Goal: Information Seeking & Learning: Understand process/instructions

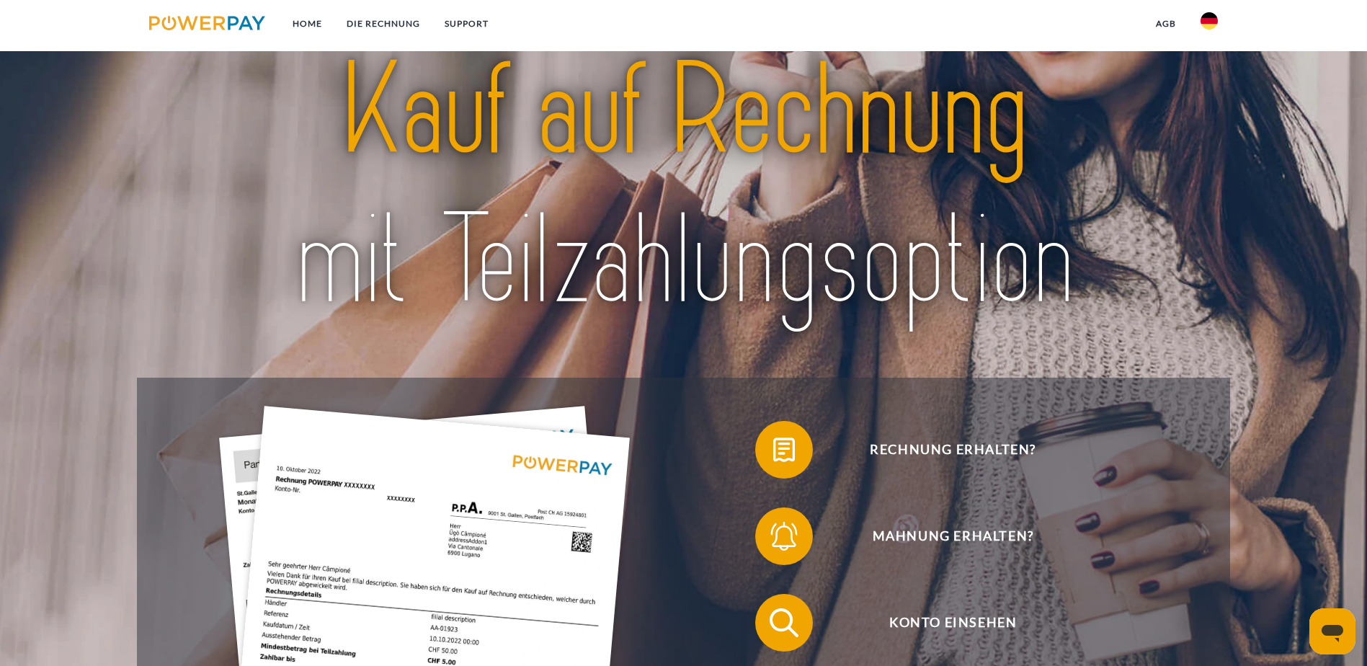
scroll to position [72, 0]
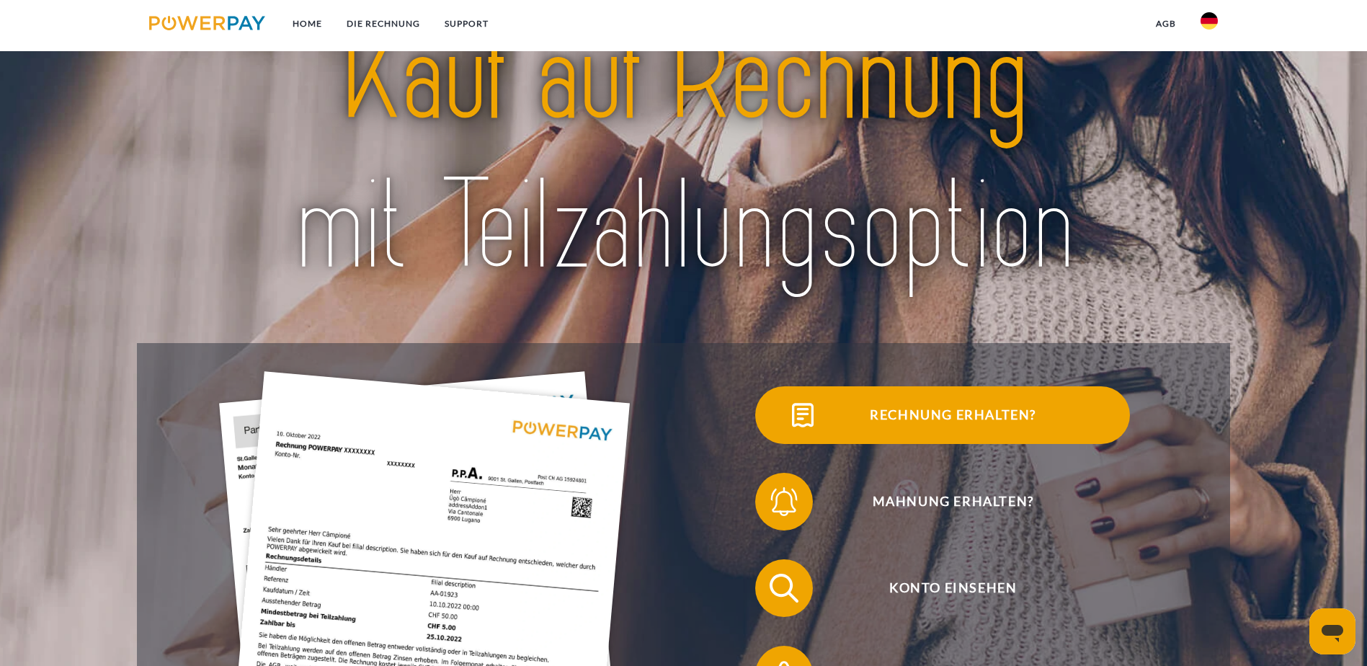
click at [776, 433] on span "Rechnung erhalten?" at bounding box center [952, 415] width 353 height 58
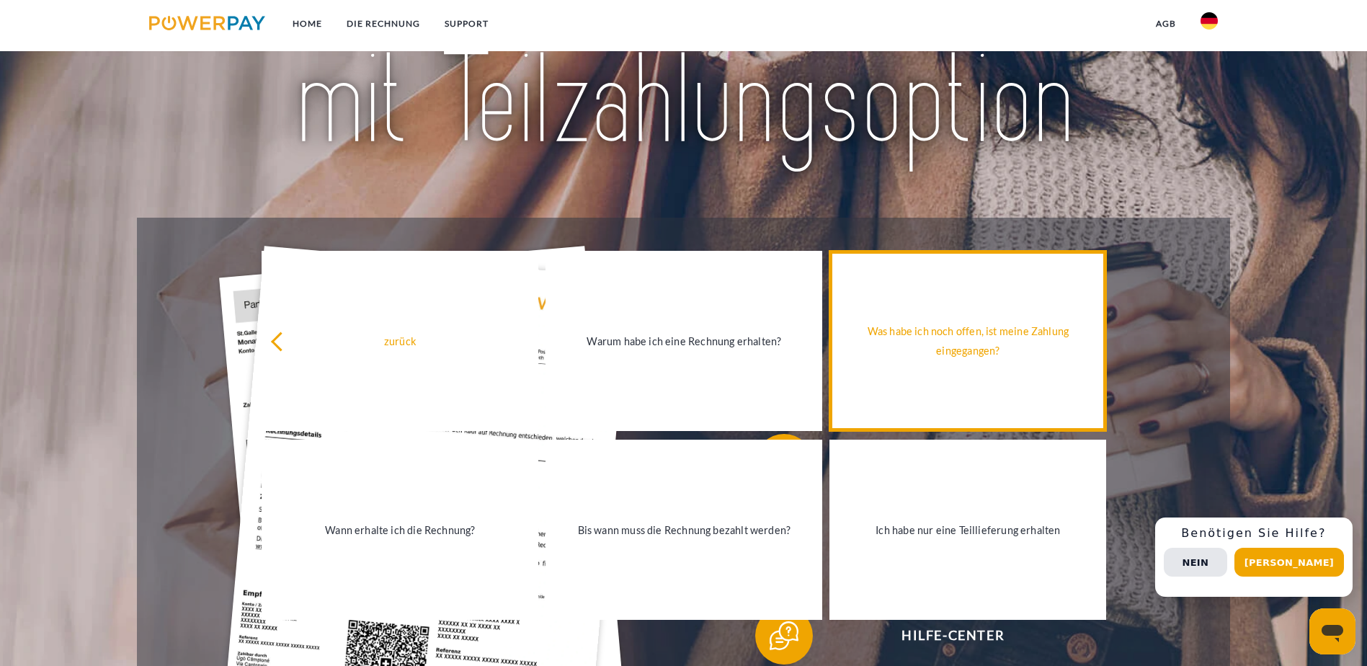
scroll to position [288, 0]
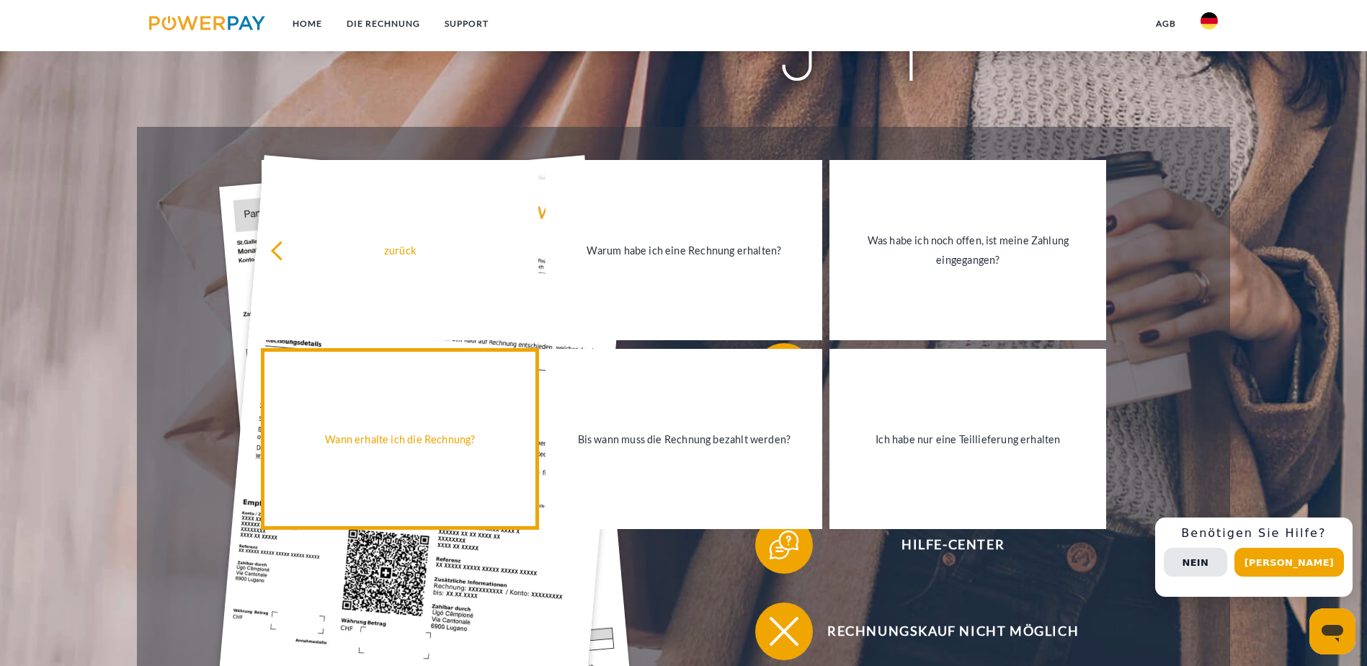
click at [466, 471] on link "Wann erhalte ich die Rechnung?" at bounding box center [400, 439] width 277 height 180
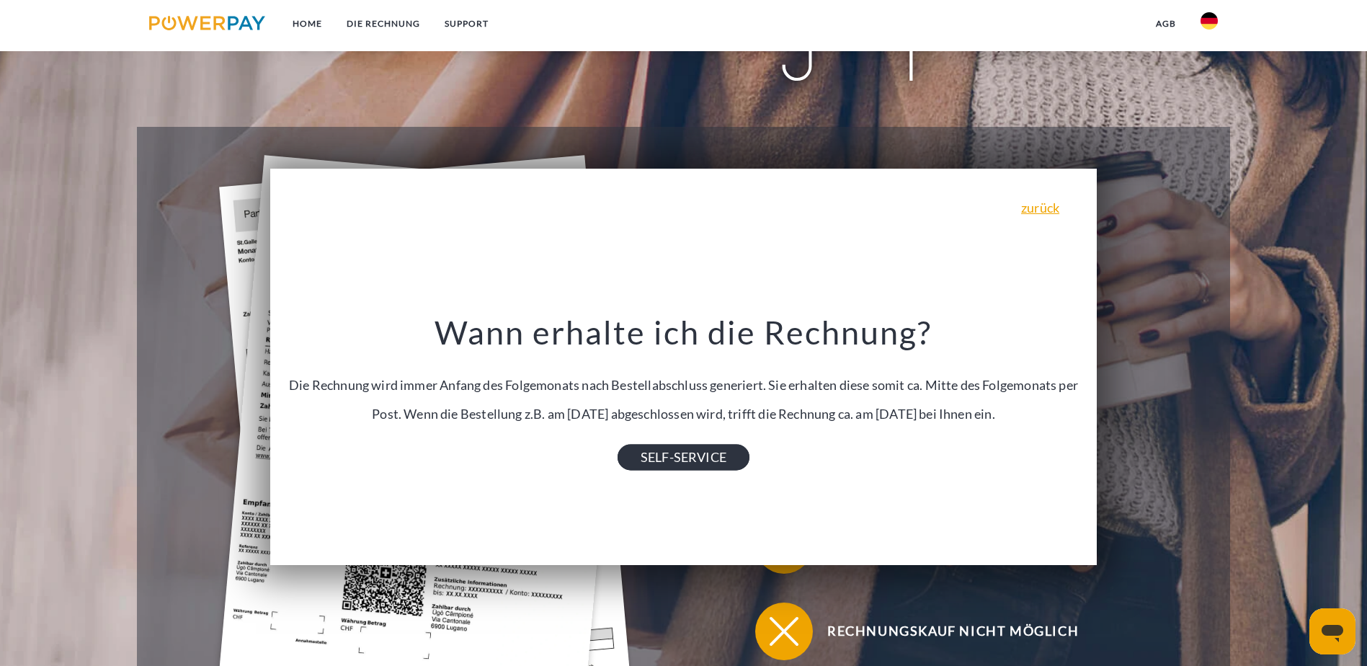
click at [736, 452] on link "SELF-SERVICE" at bounding box center [684, 458] width 132 height 26
click at [466, 21] on link "SUPPORT" at bounding box center [467, 24] width 68 height 26
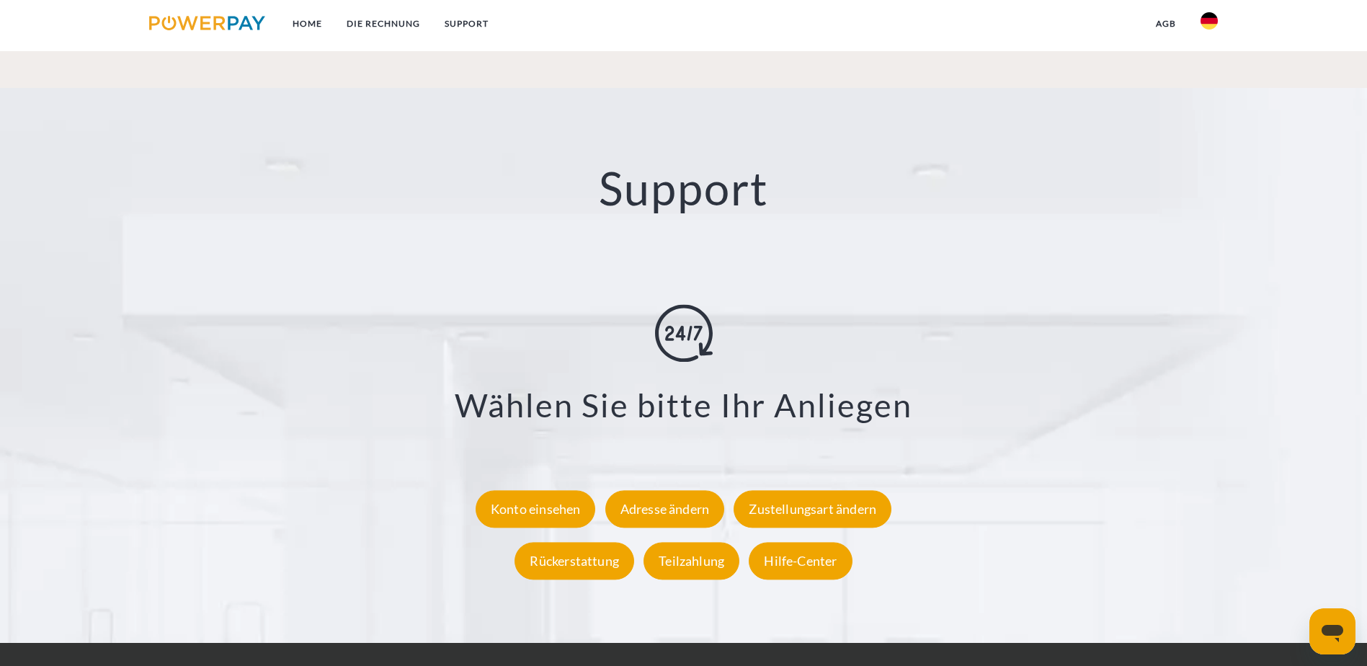
scroll to position [2666, 0]
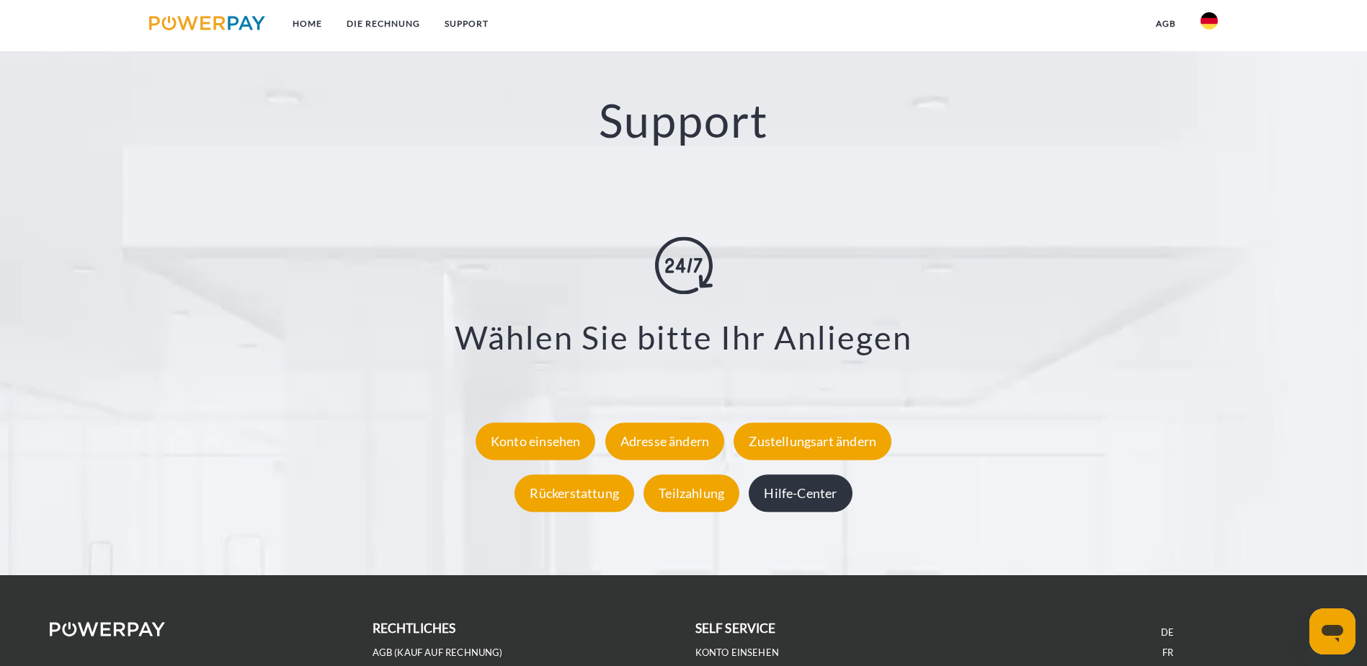
click at [793, 474] on div "Hilfe-Center" at bounding box center [800, 492] width 103 height 37
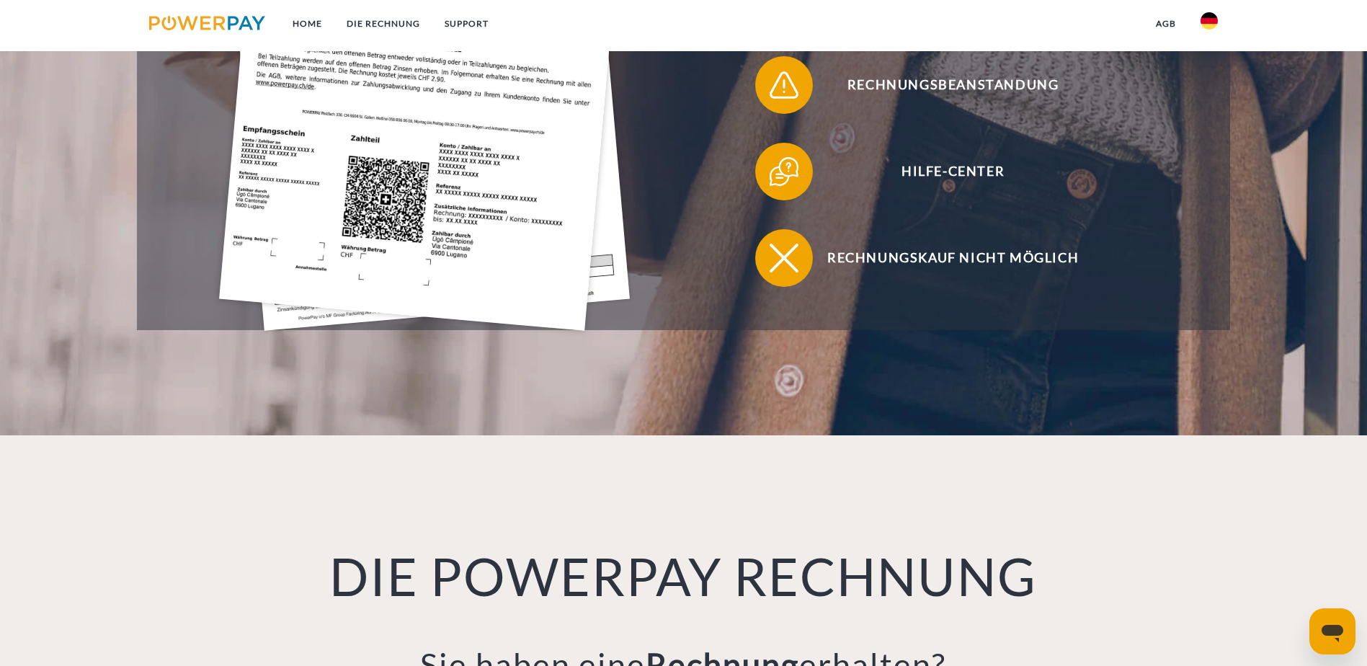
scroll to position [505, 0]
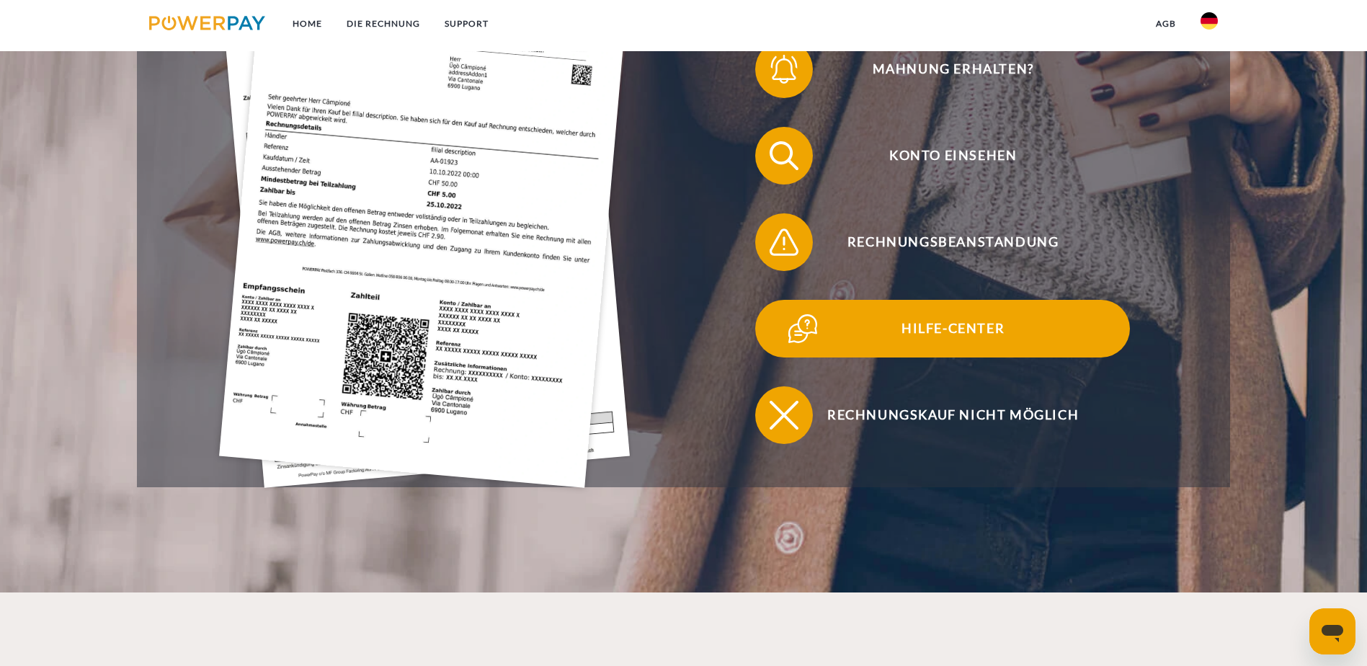
click at [776, 300] on span "Hilfe-Center" at bounding box center [952, 329] width 353 height 58
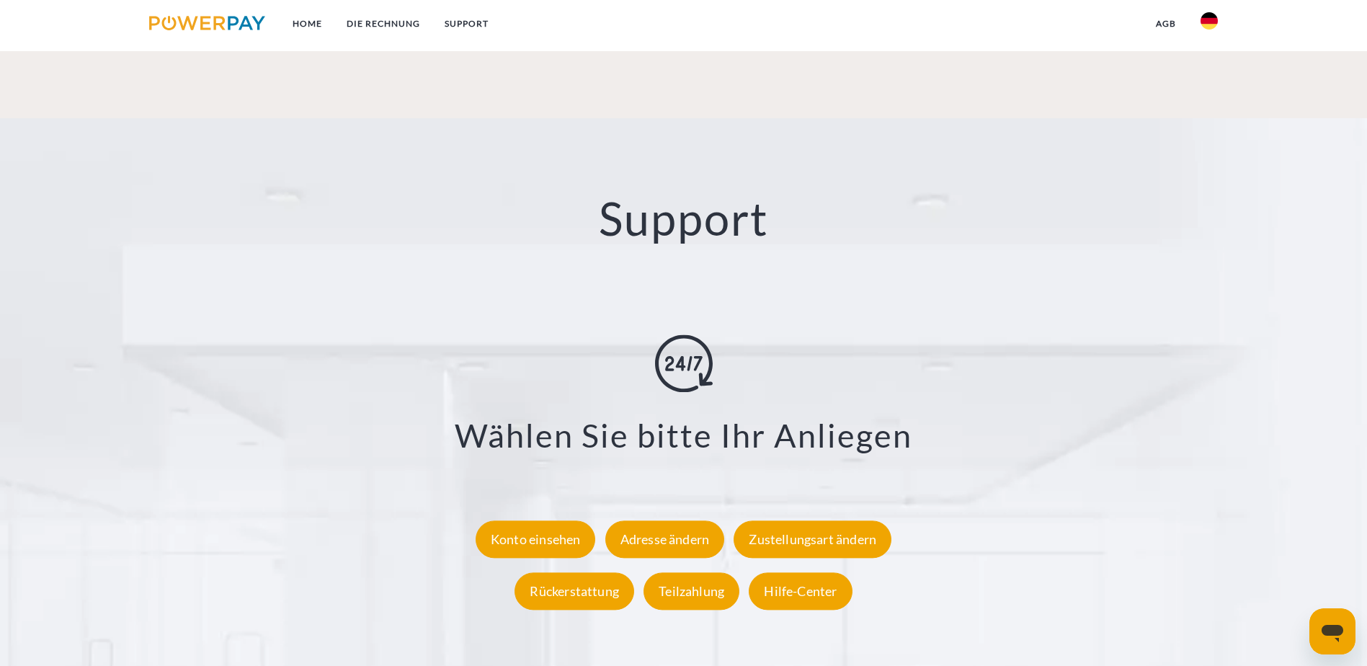
scroll to position [2666, 0]
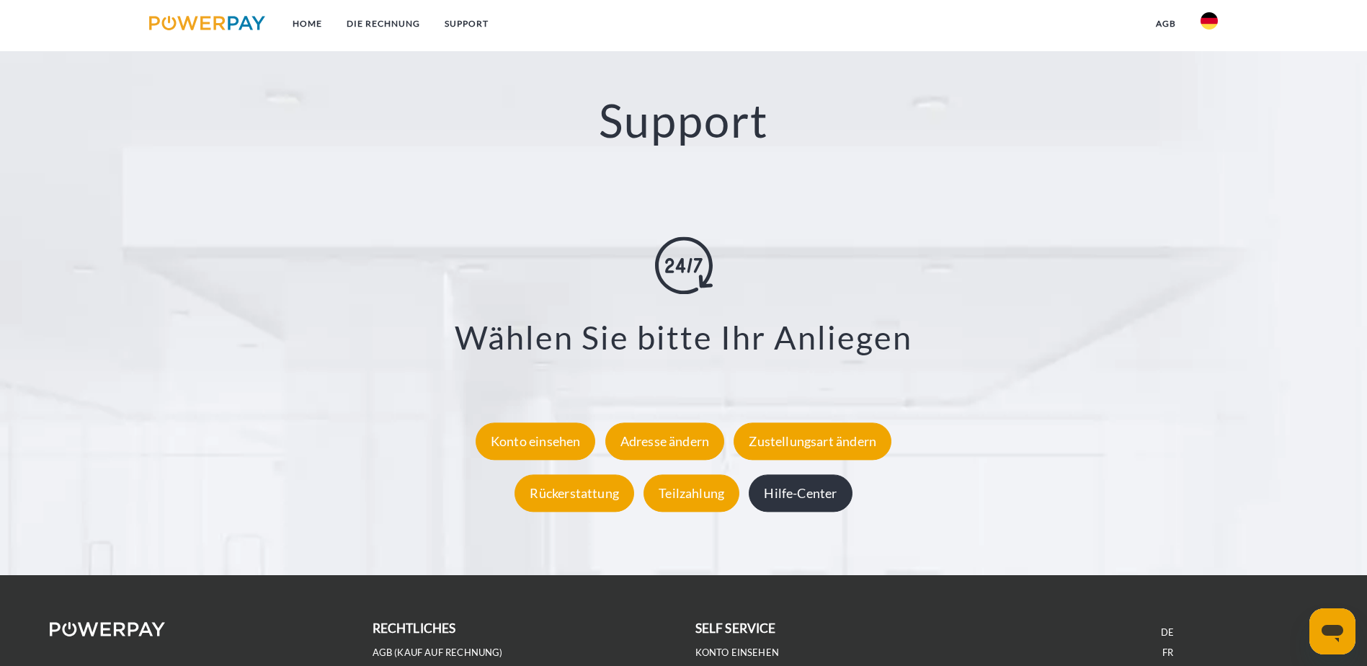
click at [823, 474] on div "Hilfe-Center" at bounding box center [800, 492] width 103 height 37
